Goal: Contribute content: Contribute content

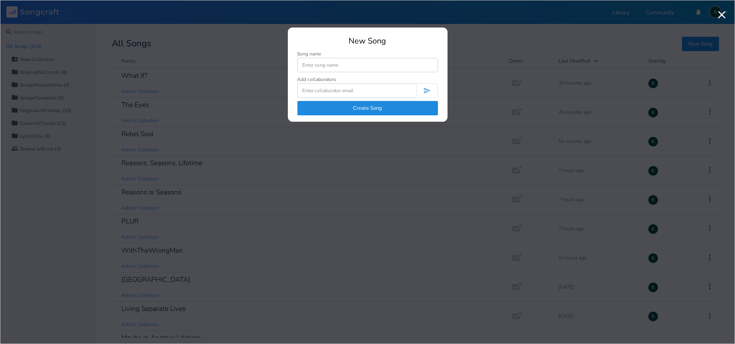
click at [329, 64] on input at bounding box center [367, 65] width 141 height 14
type input "Temptations Call"
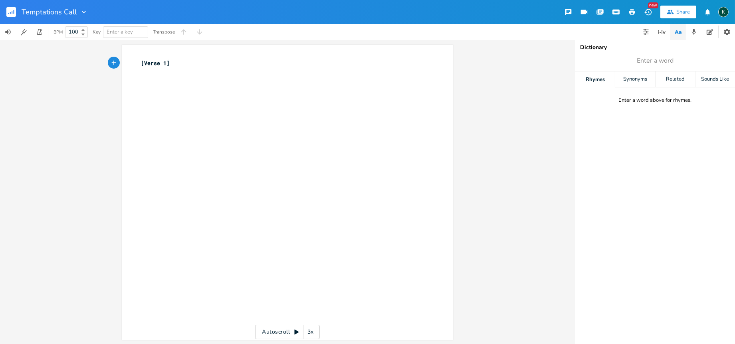
type textarea "​"
type textarea "[Verse 1]"
drag, startPoint x: 198, startPoint y: 86, endPoint x: 115, endPoint y: 59, distance: 88.1
click at [115, 59] on div "[Verse 1] x [Verse 1] ​ Autoscroll 3x" at bounding box center [287, 192] width 575 height 304
paste textarea
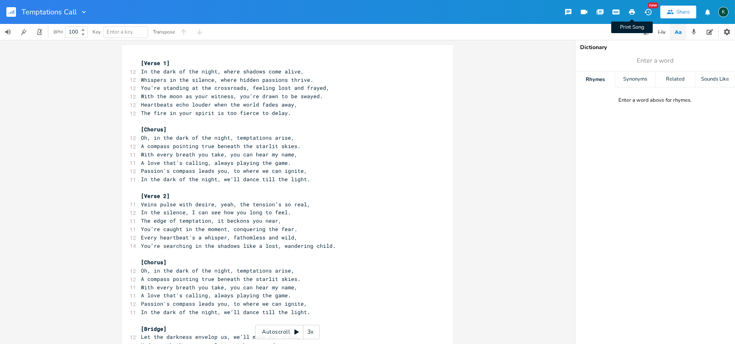
click at [635, 12] on icon "button" at bounding box center [632, 12] width 6 height 6
click at [152, 65] on span "[Verse 1]" at bounding box center [155, 62] width 29 height 7
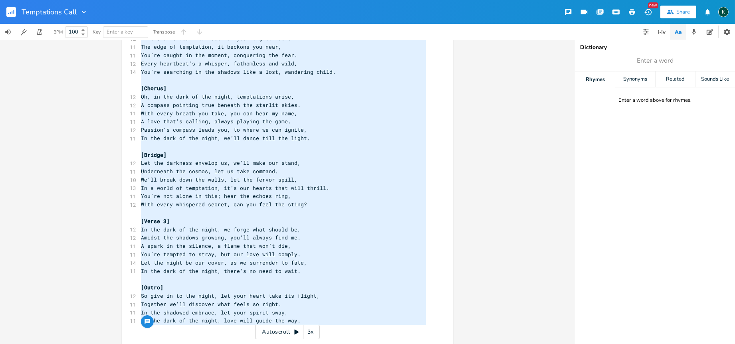
type textarea "[Verse 1] In the dark of the night, where shadows come alive, Whispers in the s…"
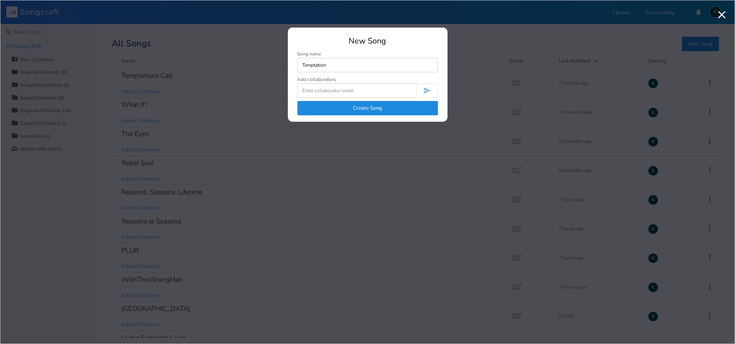
type input "Temptation"
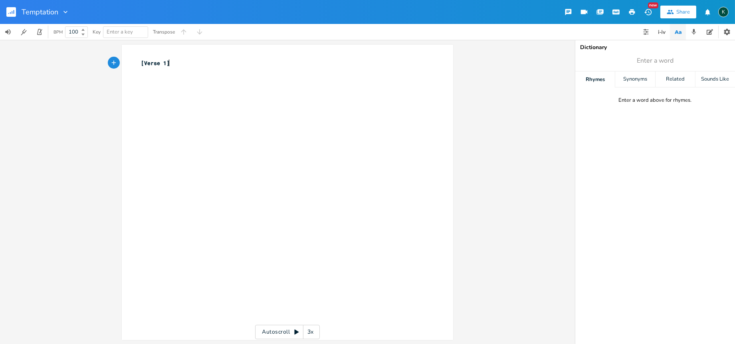
type textarea "[Verse 1]"
drag, startPoint x: 178, startPoint y: 63, endPoint x: 81, endPoint y: 56, distance: 97.2
click at [81, 56] on div "[Verse 1] x [Verse 1] ​ Autoscroll 3x" at bounding box center [287, 192] width 575 height 304
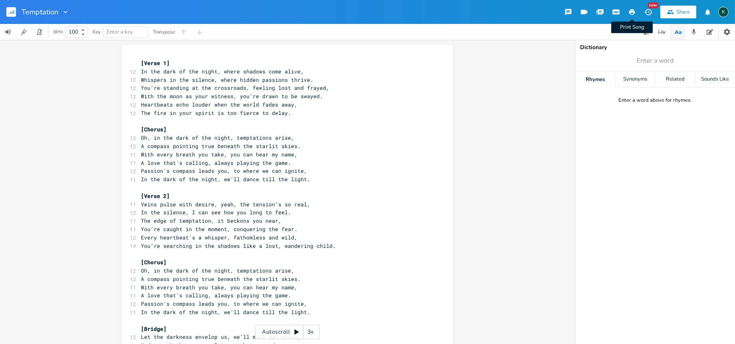
click at [633, 8] on icon "button" at bounding box center [631, 11] width 7 height 7
